Goal: Use online tool/utility: Utilize a website feature to perform a specific function

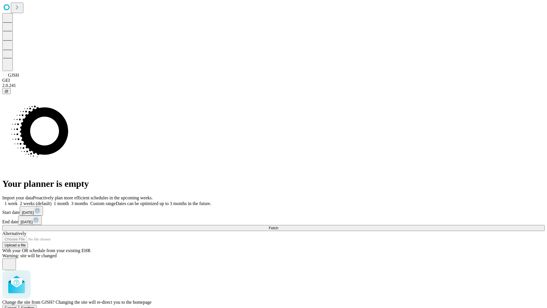
click at [34, 305] on span "Confirm" at bounding box center [27, 307] width 13 height 4
click at [18, 201] on label "1 week" at bounding box center [9, 203] width 15 height 5
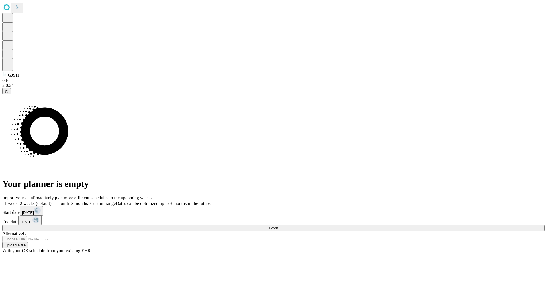
click at [278, 226] on span "Fetch" at bounding box center [273, 228] width 9 height 4
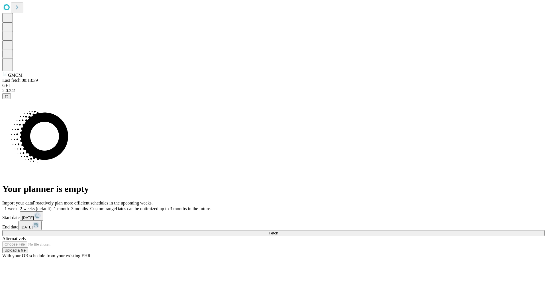
click at [18, 206] on label "1 week" at bounding box center [9, 208] width 15 height 5
click at [278, 231] on span "Fetch" at bounding box center [273, 233] width 9 height 4
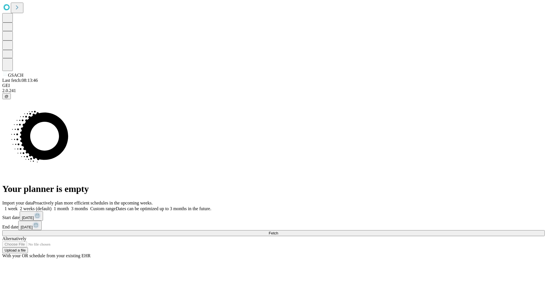
click at [278, 231] on span "Fetch" at bounding box center [273, 233] width 9 height 4
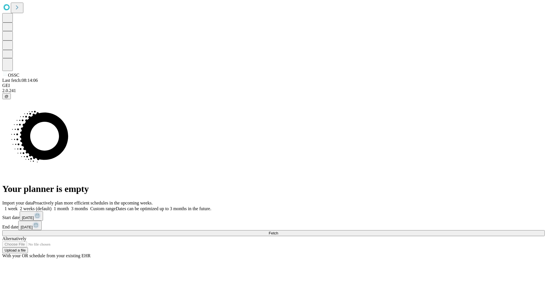
click at [278, 231] on span "Fetch" at bounding box center [273, 233] width 9 height 4
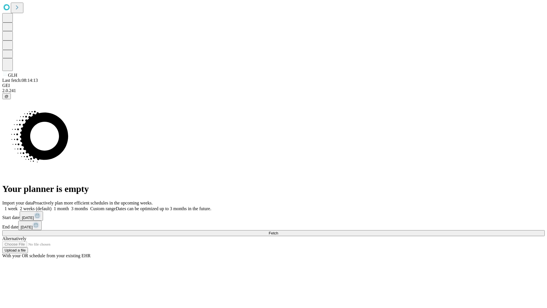
click at [18, 206] on label "1 week" at bounding box center [9, 208] width 15 height 5
click at [278, 231] on span "Fetch" at bounding box center [273, 233] width 9 height 4
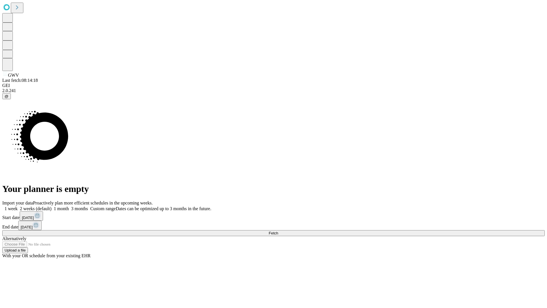
click at [18, 206] on label "1 week" at bounding box center [9, 208] width 15 height 5
click at [278, 231] on span "Fetch" at bounding box center [273, 233] width 9 height 4
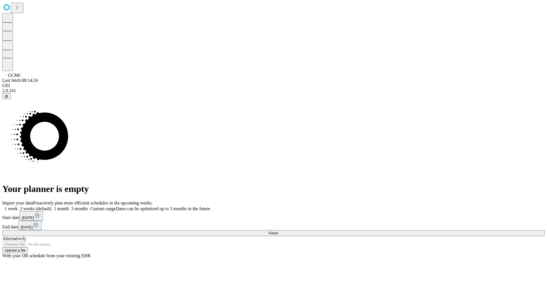
click at [18, 206] on label "1 week" at bounding box center [9, 208] width 15 height 5
click at [278, 231] on span "Fetch" at bounding box center [273, 233] width 9 height 4
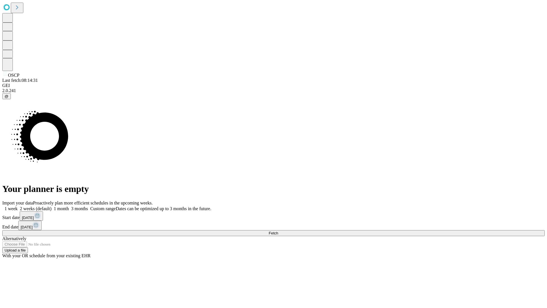
click at [18, 206] on label "1 week" at bounding box center [9, 208] width 15 height 5
click at [278, 231] on span "Fetch" at bounding box center [273, 233] width 9 height 4
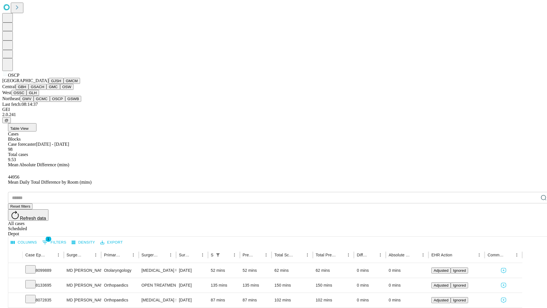
click at [65, 102] on button "GSWB" at bounding box center [73, 99] width 16 height 6
